Goal: Transaction & Acquisition: Purchase product/service

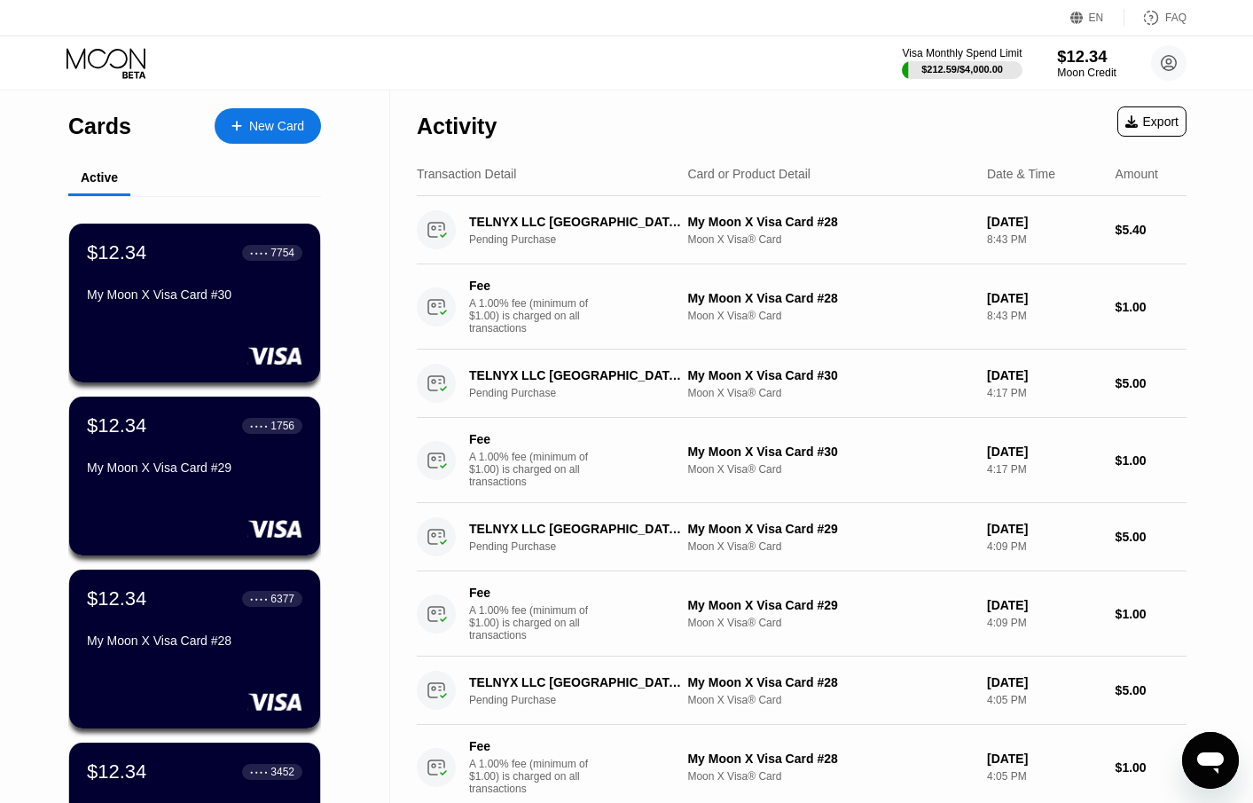
click at [1077, 58] on div "$12.34" at bounding box center [1086, 56] width 59 height 19
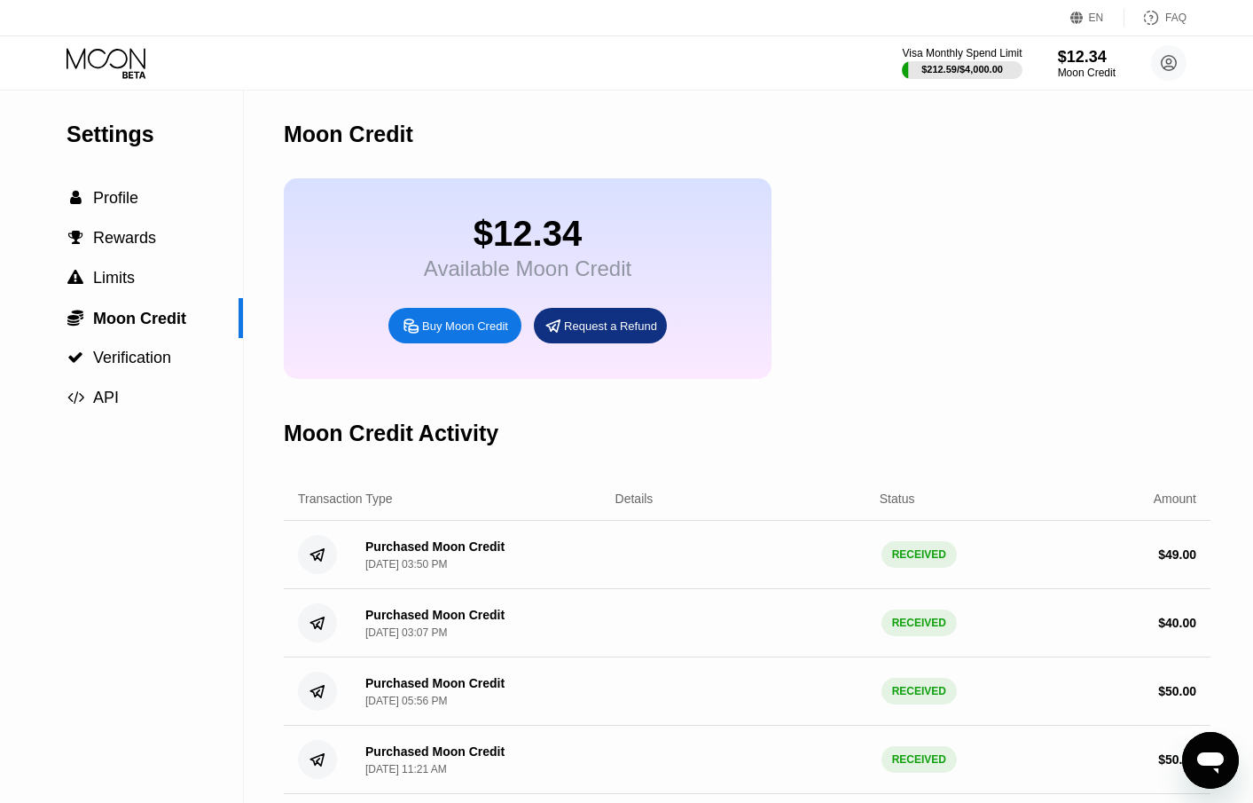
click at [485, 333] on div "Buy Moon Credit" at bounding box center [465, 325] width 86 height 15
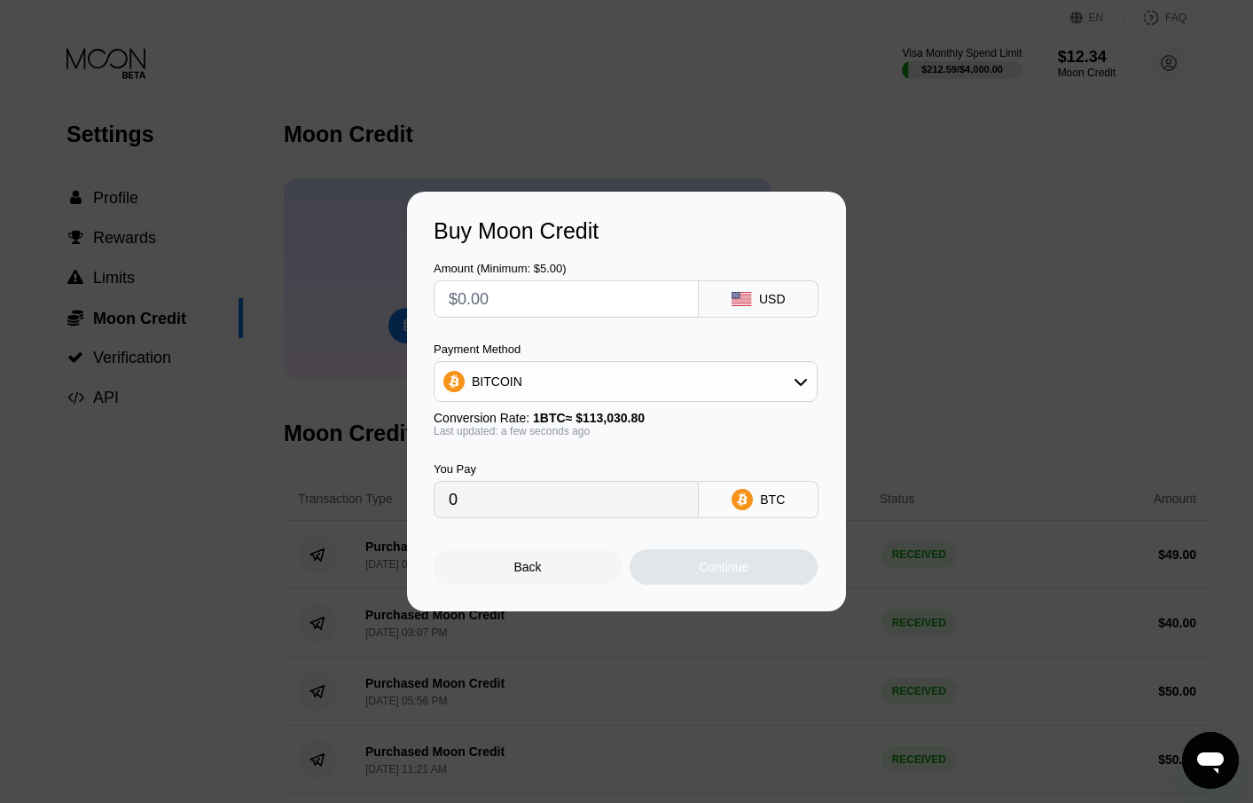
click at [482, 302] on input "text" at bounding box center [566, 298] width 235 height 35
type input "$3"
type input "0.00002655"
type input "$30"
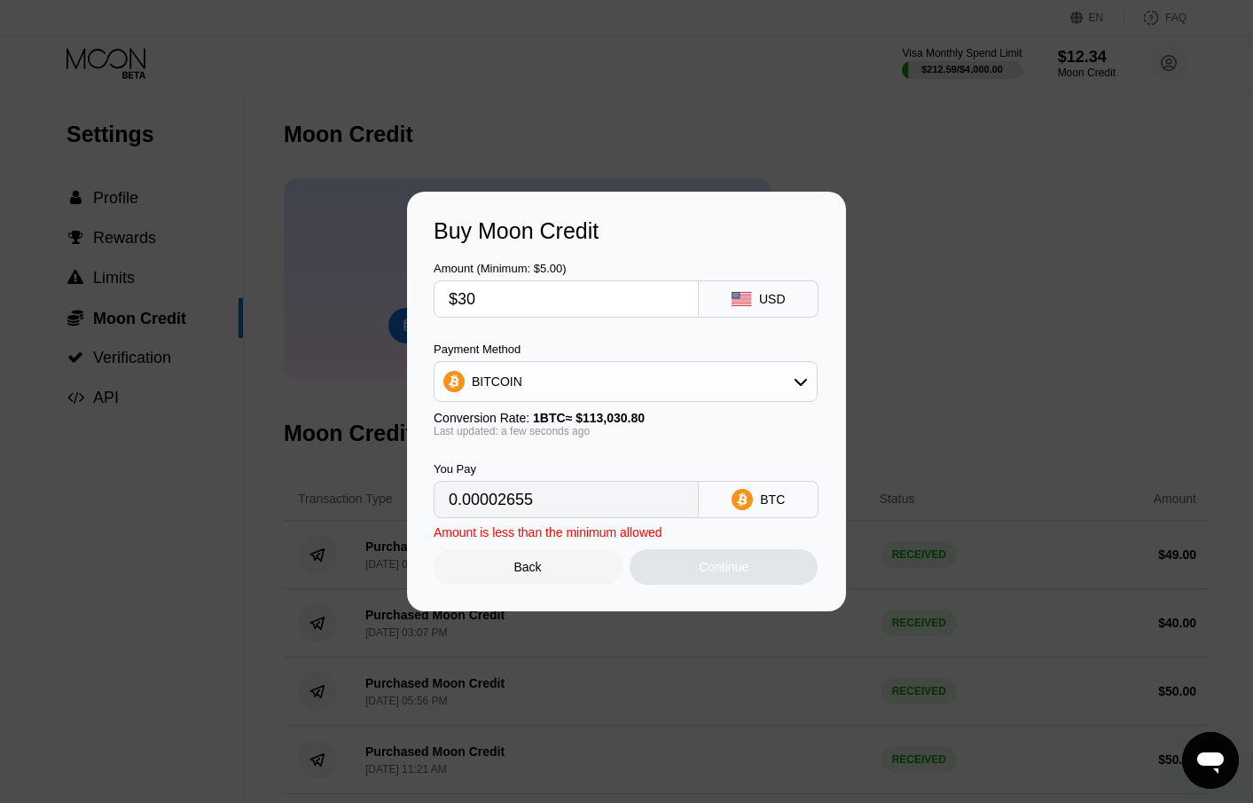
type input "0.00026542"
type input "$30"
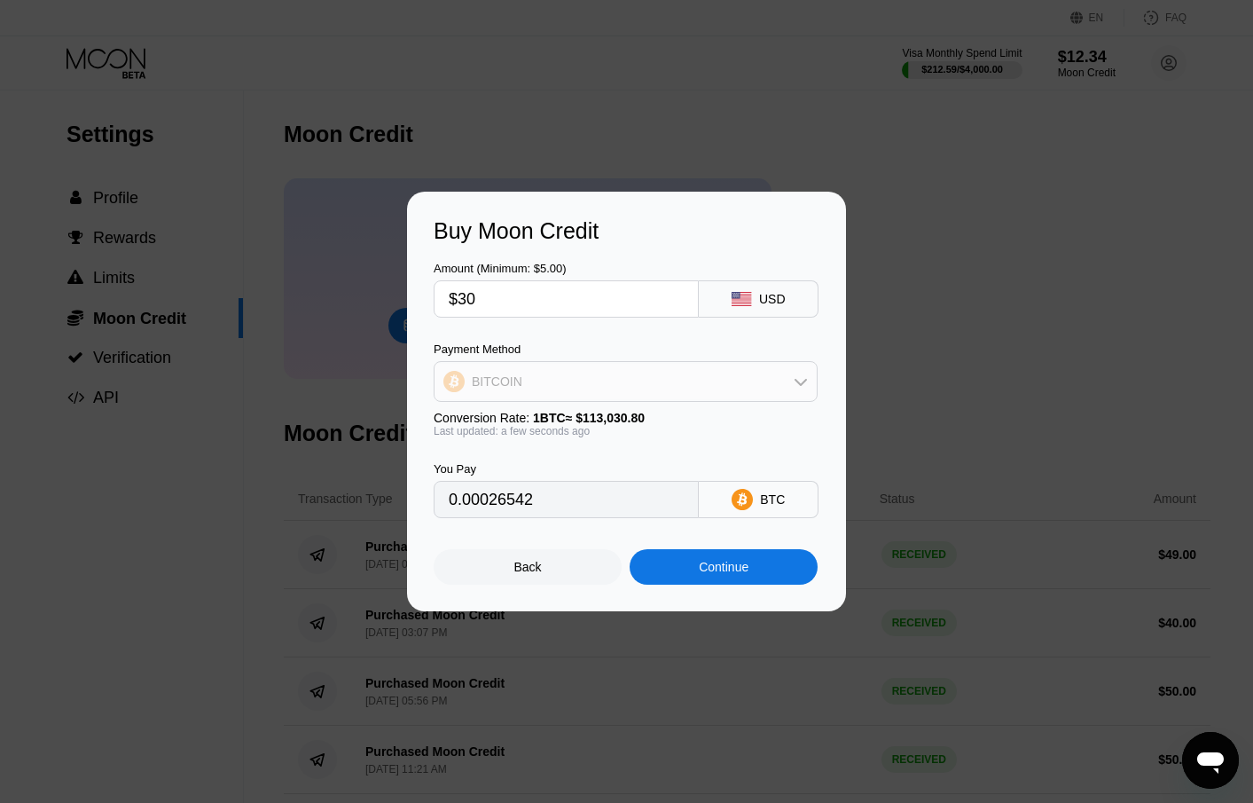
click at [786, 380] on div "BITCOIN" at bounding box center [626, 381] width 382 height 35
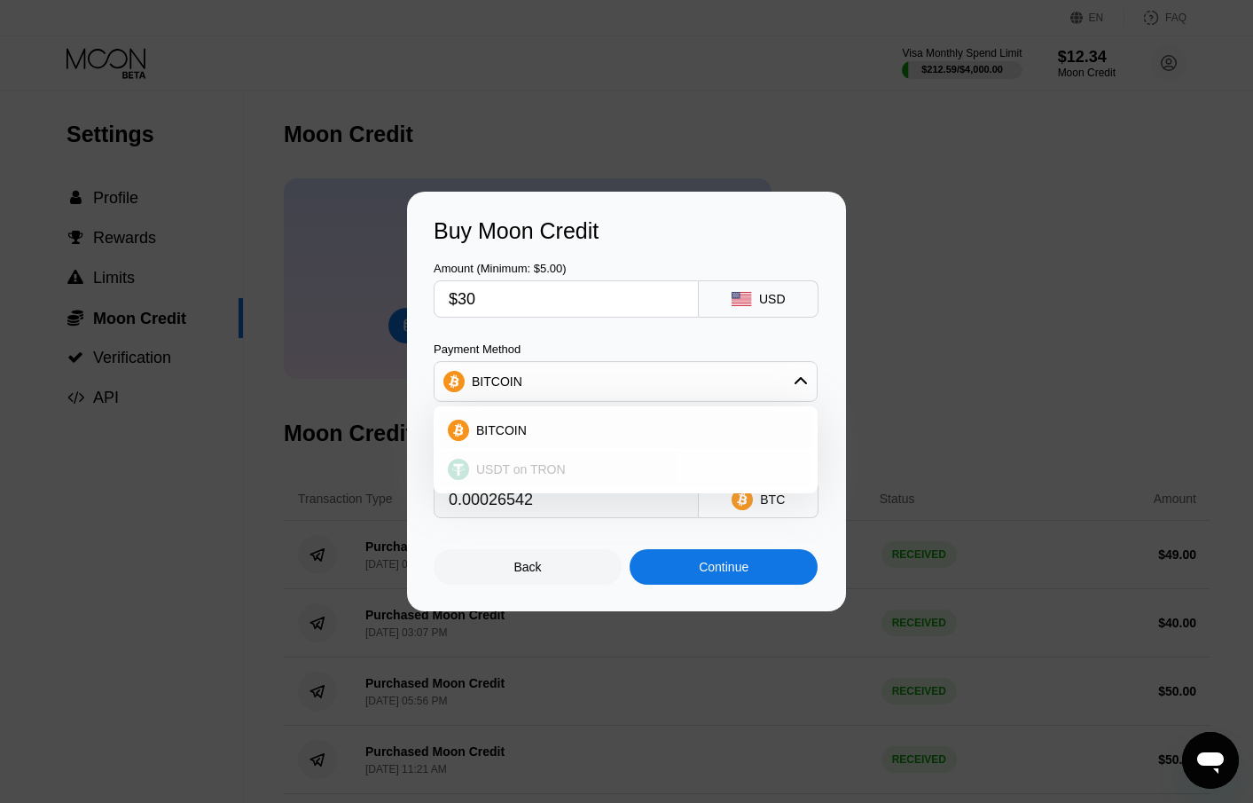
click at [559, 466] on span "USDT on TRON" at bounding box center [521, 469] width 90 height 14
type input "30.30"
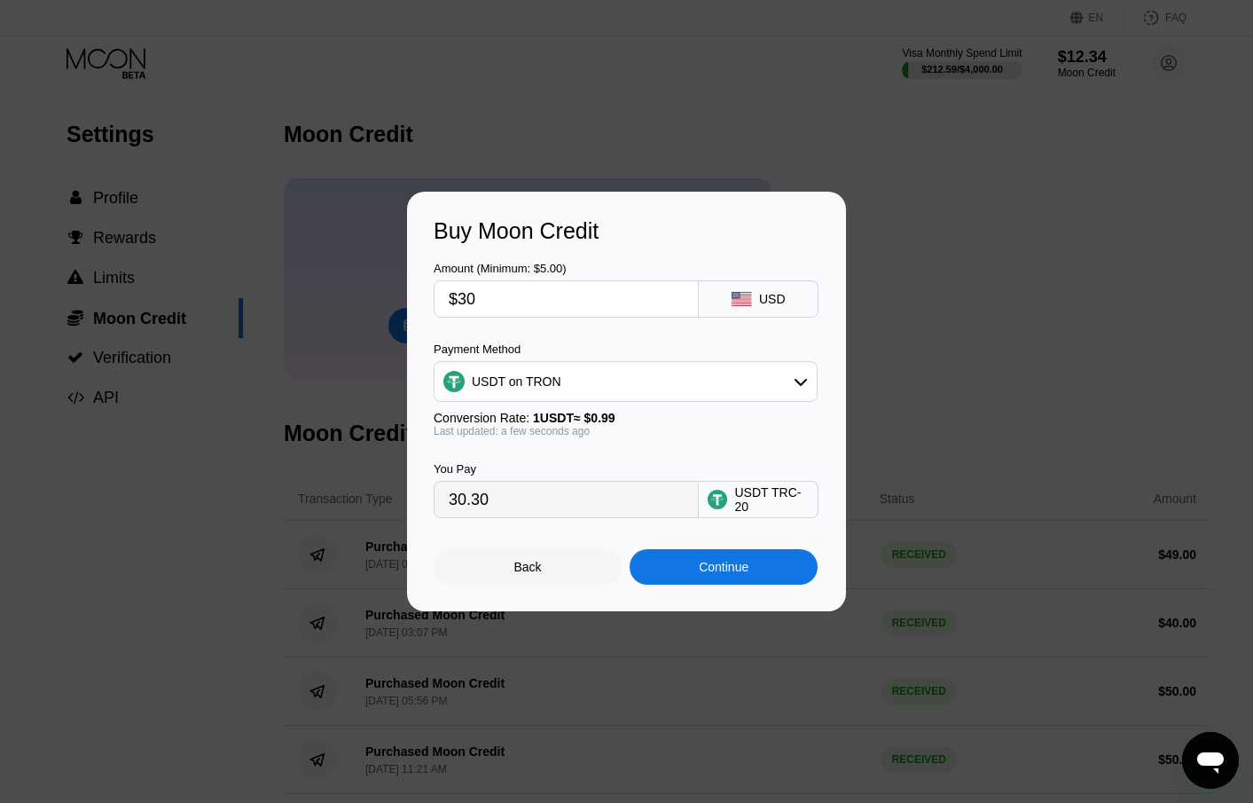
click at [744, 582] on div "Continue" at bounding box center [724, 566] width 188 height 35
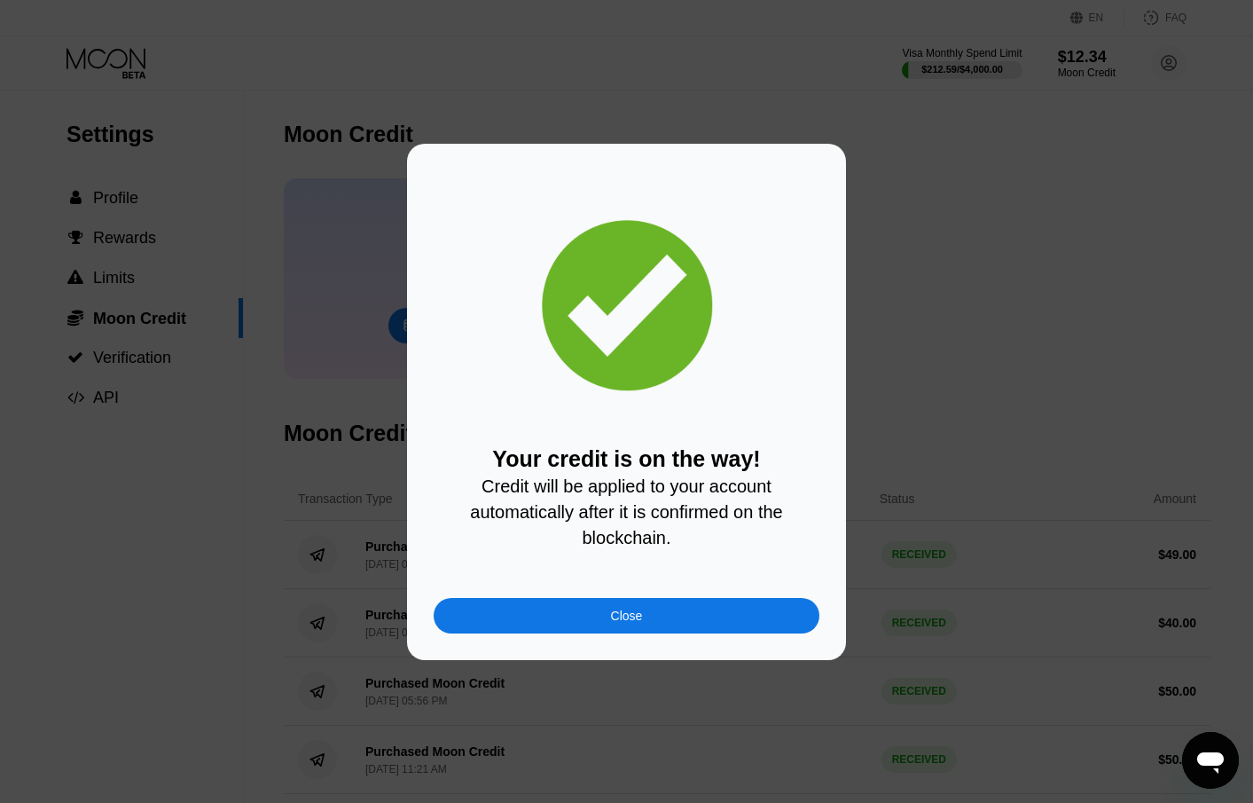
click at [461, 593] on div "Your credit is on the way! Credit will be applied to your account automatically…" at bounding box center [627, 401] width 386 height 463
click at [529, 617] on div "Close" at bounding box center [627, 615] width 386 height 35
